Goal: Communication & Community: Answer question/provide support

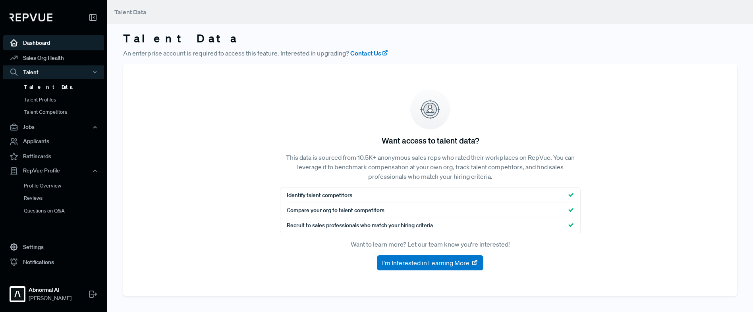
click at [45, 45] on link "Dashboard" at bounding box center [53, 42] width 101 height 15
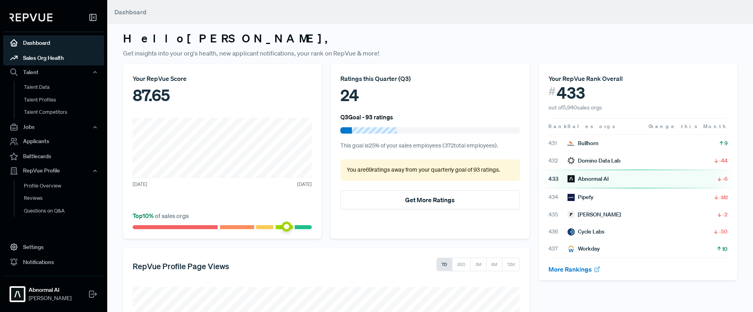
click at [44, 57] on link "Sales Org Health" at bounding box center [53, 57] width 101 height 15
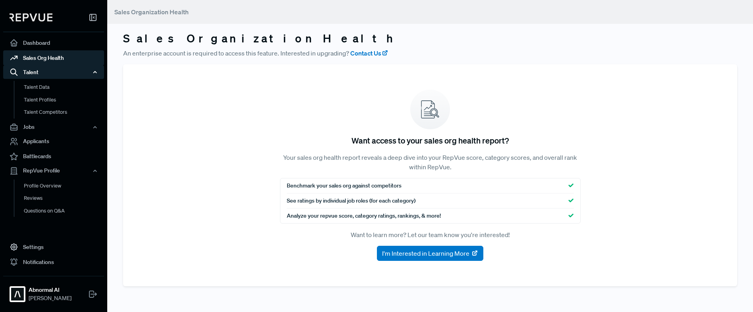
click at [46, 74] on div "Talent" at bounding box center [53, 72] width 101 height 13
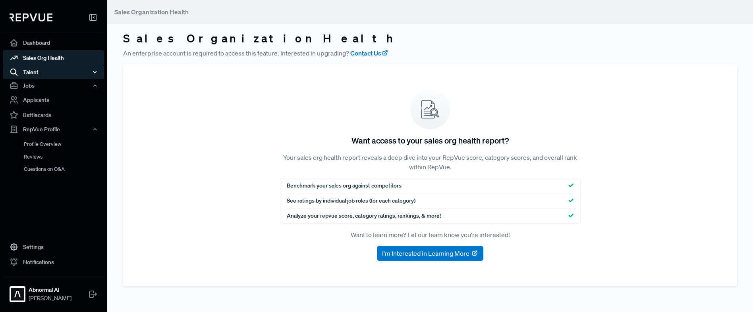
click at [48, 73] on div "Talent" at bounding box center [53, 72] width 101 height 13
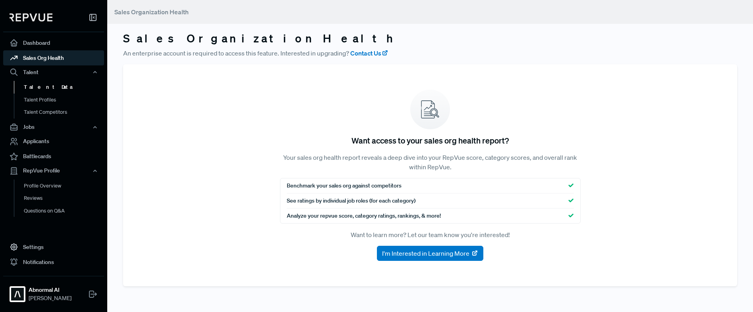
click at [41, 85] on link "Talent Data" at bounding box center [64, 87] width 101 height 13
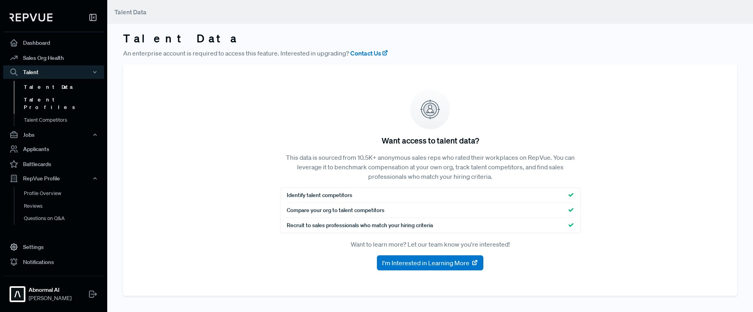
click at [46, 102] on link "Talent Profiles" at bounding box center [64, 104] width 101 height 20
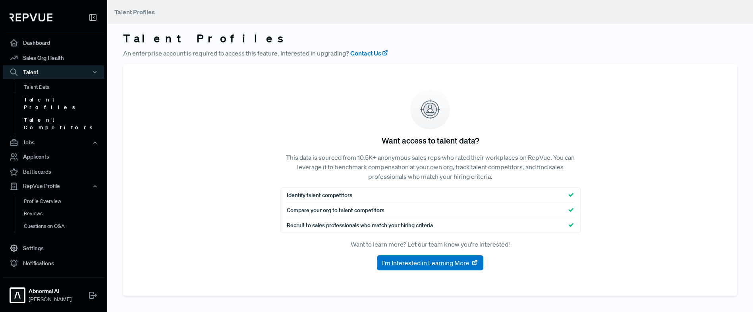
click at [52, 114] on link "Talent Competitors" at bounding box center [64, 124] width 101 height 20
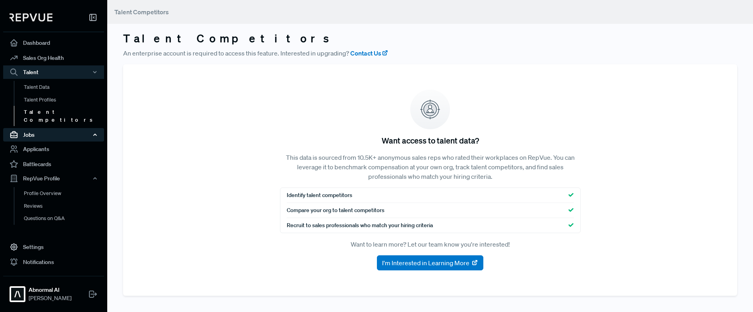
click at [29, 128] on div "Jobs" at bounding box center [53, 134] width 101 height 13
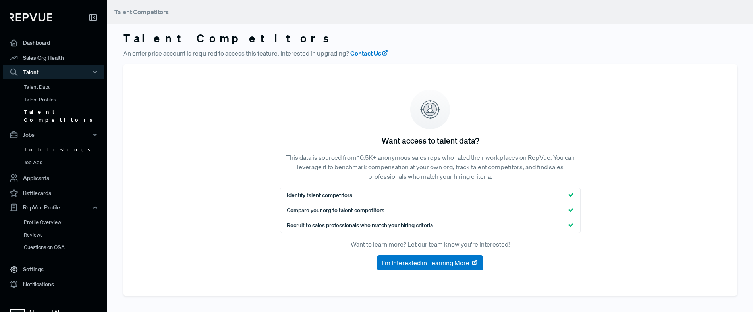
click at [35, 144] on link "Job Listings" at bounding box center [64, 150] width 101 height 13
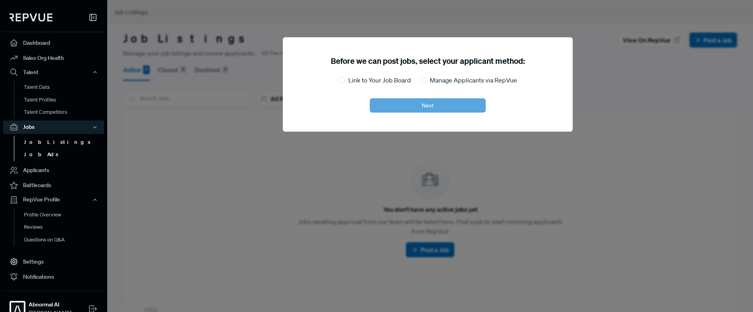
click at [33, 156] on link "Job Ads" at bounding box center [64, 154] width 101 height 13
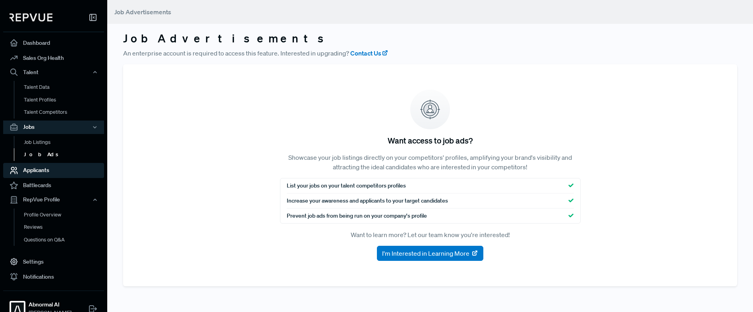
click at [55, 172] on link "Applicants" at bounding box center [53, 170] width 101 height 15
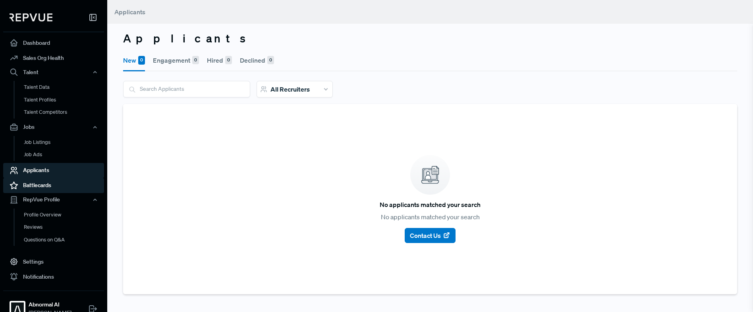
click at [50, 186] on link "Battlecards" at bounding box center [53, 185] width 101 height 15
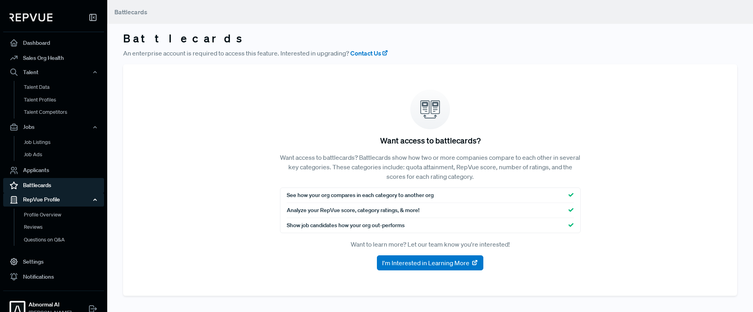
click at [46, 197] on div "RepVue Profile" at bounding box center [53, 199] width 101 height 13
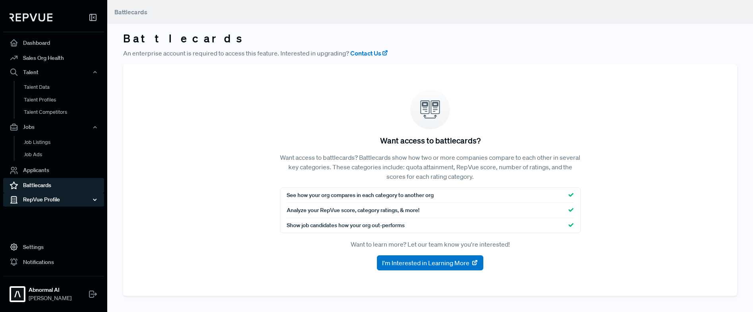
click at [46, 198] on div "RepVue Profile" at bounding box center [53, 199] width 101 height 13
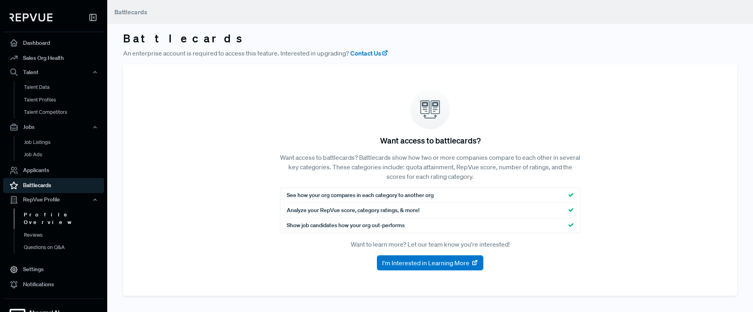
click at [40, 214] on link "Profile Overview" at bounding box center [64, 219] width 101 height 20
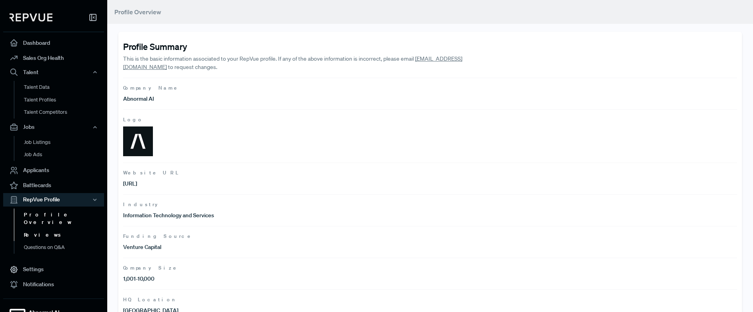
click at [40, 229] on link "Reviews" at bounding box center [64, 235] width 101 height 13
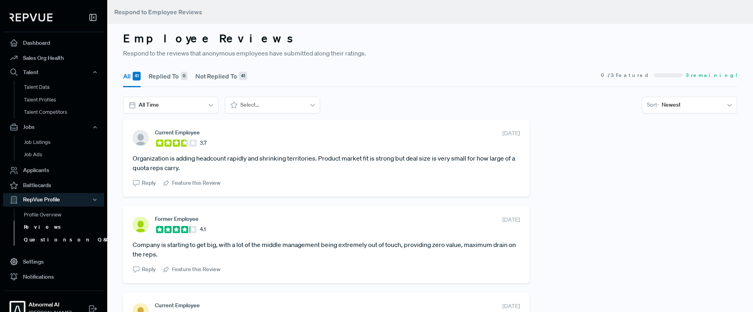
click at [42, 242] on link "Questions on Q&A" at bounding box center [64, 240] width 101 height 13
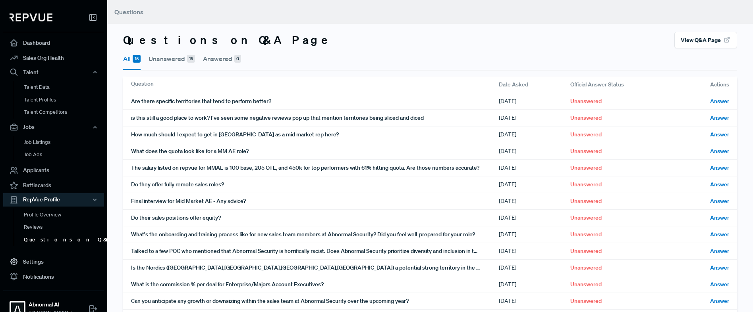
click at [171, 60] on button "Unanswered 15" at bounding box center [171, 58] width 46 height 21
click at [133, 57] on span "15" at bounding box center [137, 59] width 8 height 8
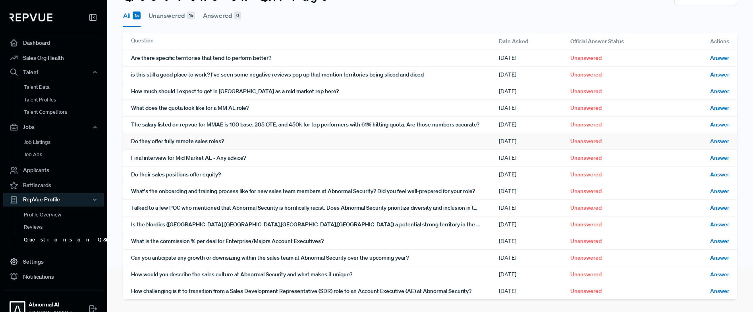
click at [295, 193] on div "What's the onboarding and training process like for new sales team members at A…" at bounding box center [315, 191] width 368 height 16
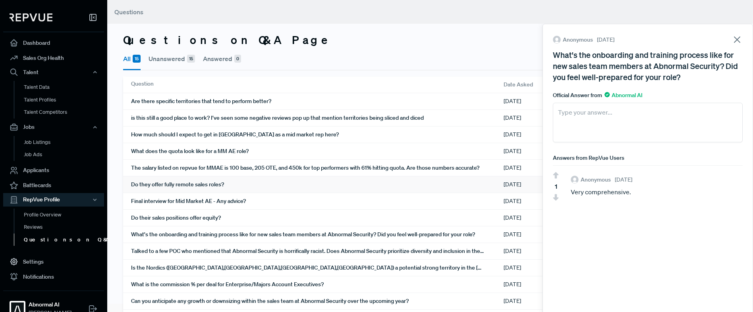
scroll to position [8, 0]
click at [738, 40] on icon at bounding box center [736, 39] width 11 height 11
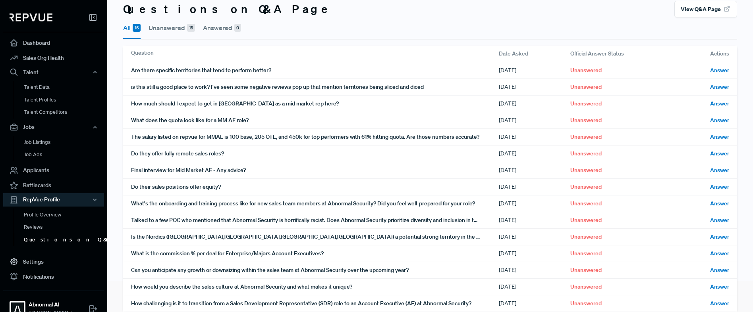
scroll to position [32, 0]
click at [368, 71] on div "Are there specific territories that tend to perform better?" at bounding box center [315, 70] width 368 height 16
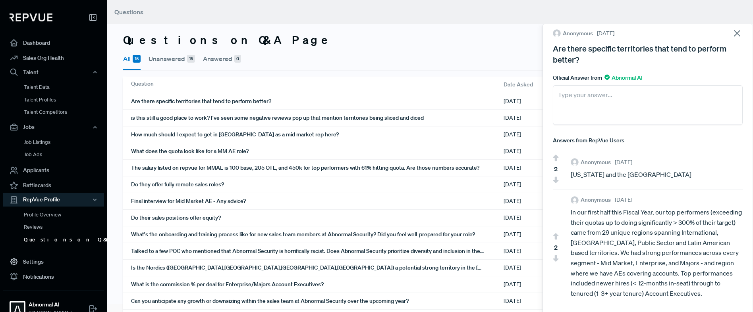
scroll to position [7, 0]
